Goal: Find specific page/section: Find specific page/section

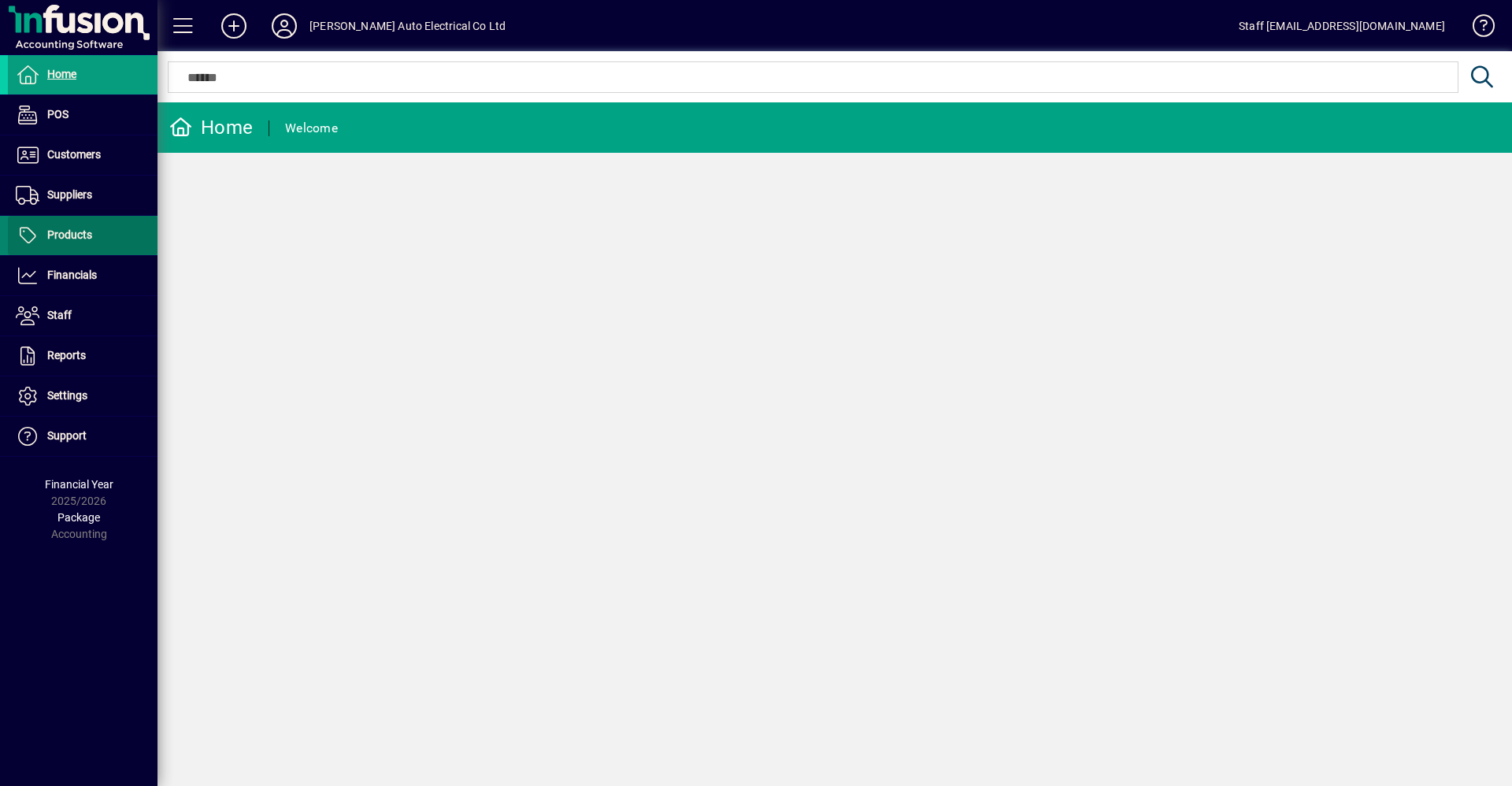
click at [88, 233] on span "Products" at bounding box center [70, 235] width 45 height 12
